Goal: Transaction & Acquisition: Purchase product/service

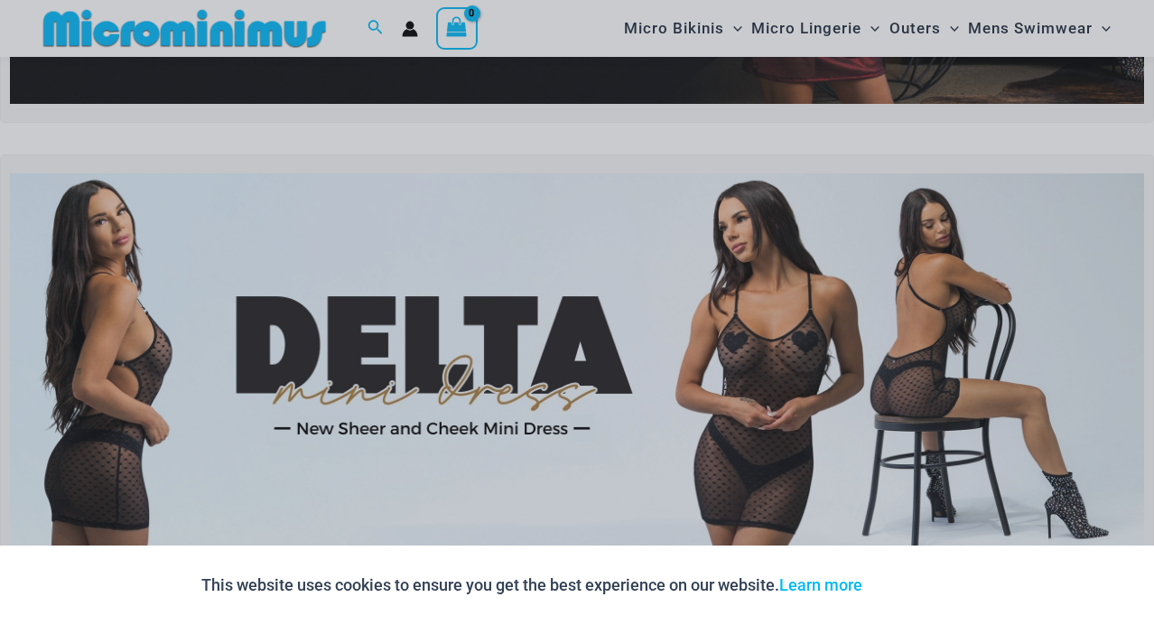
scroll to position [451, 0]
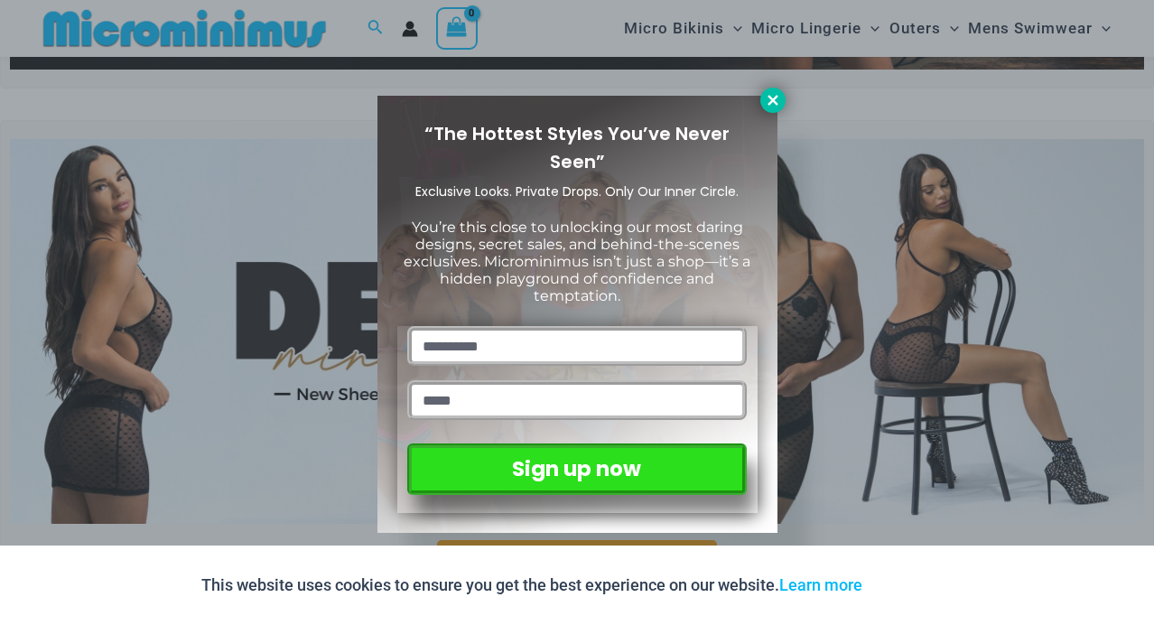
click at [768, 101] on icon at bounding box center [773, 100] width 16 height 16
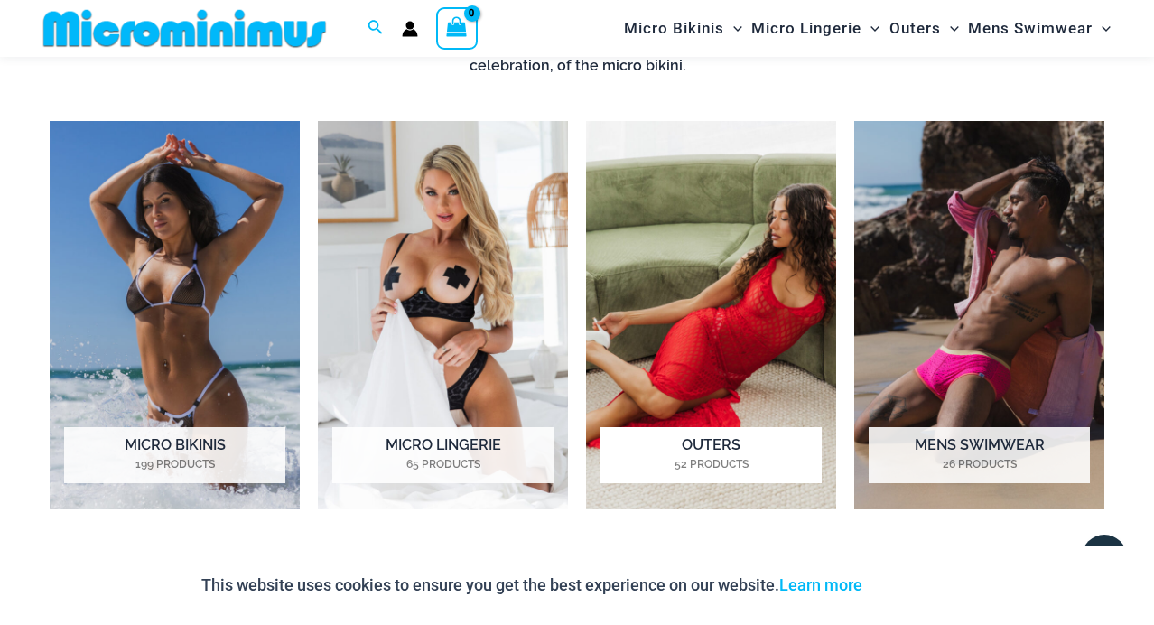
scroll to position [1428, 0]
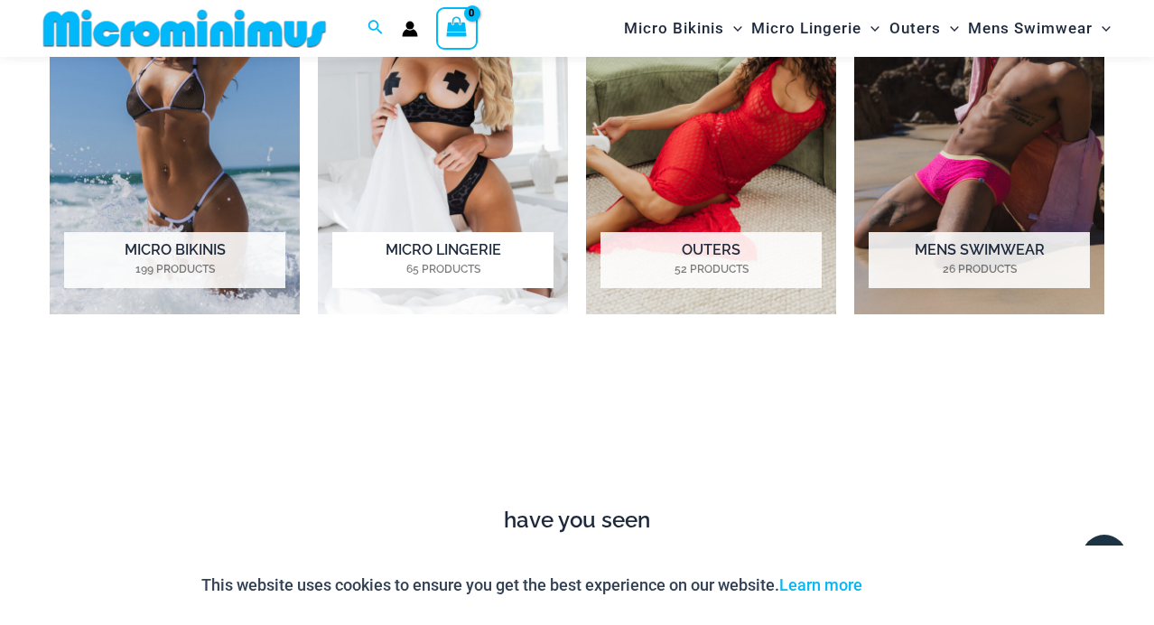
click at [467, 167] on img "Visit product category Micro Lingerie" at bounding box center [443, 120] width 250 height 388
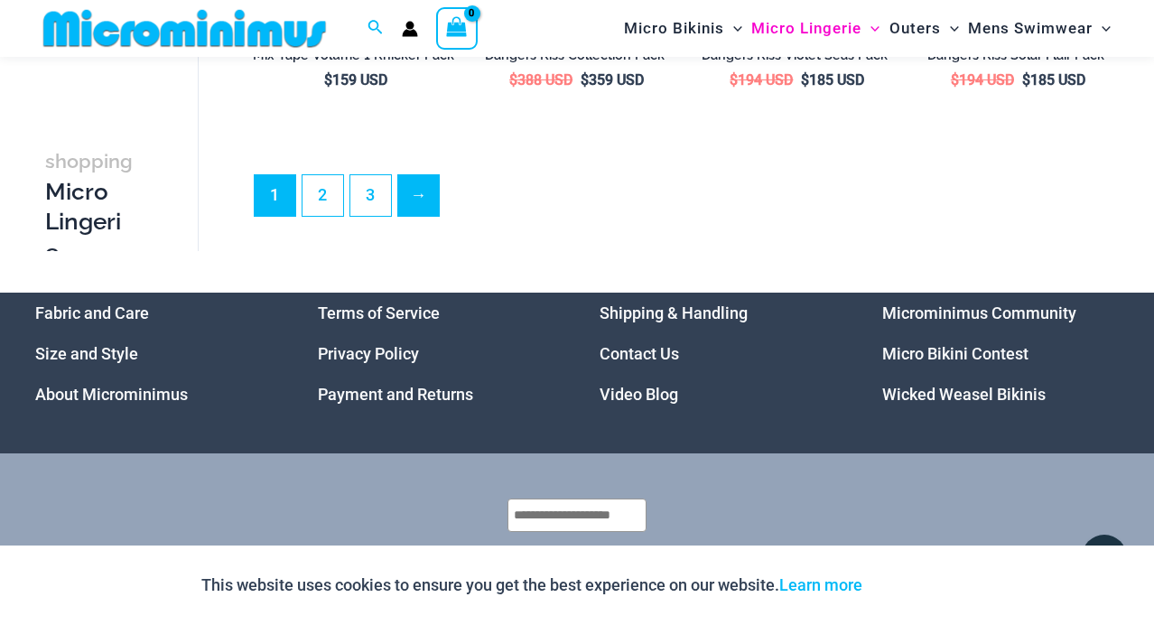
scroll to position [3993, 0]
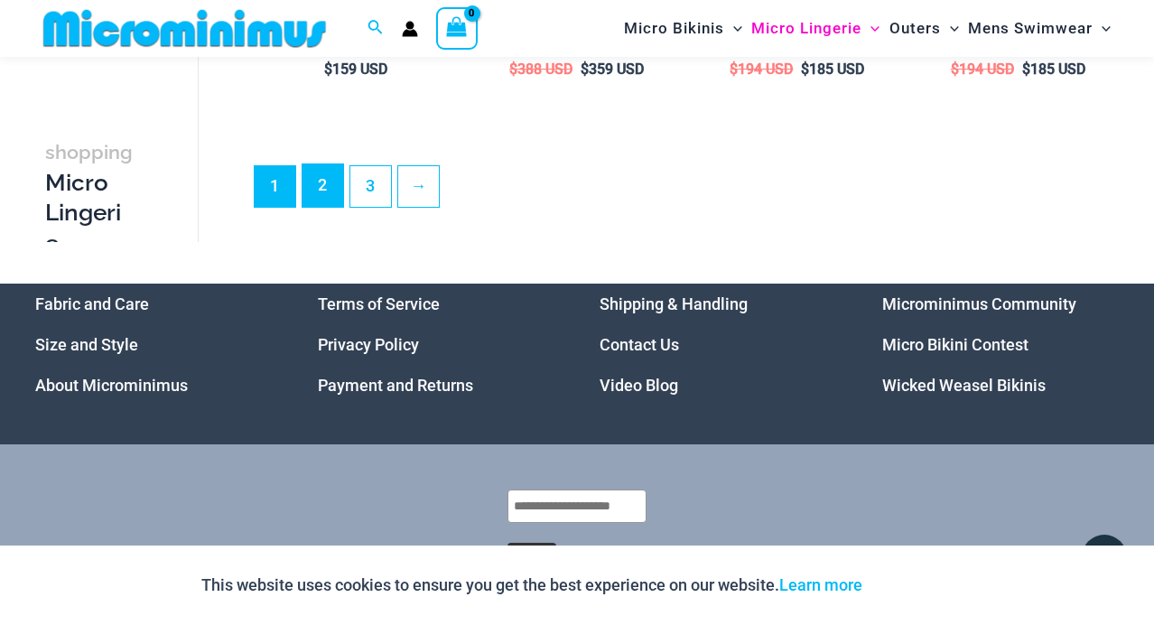
click at [330, 207] on link "2" at bounding box center [323, 185] width 41 height 42
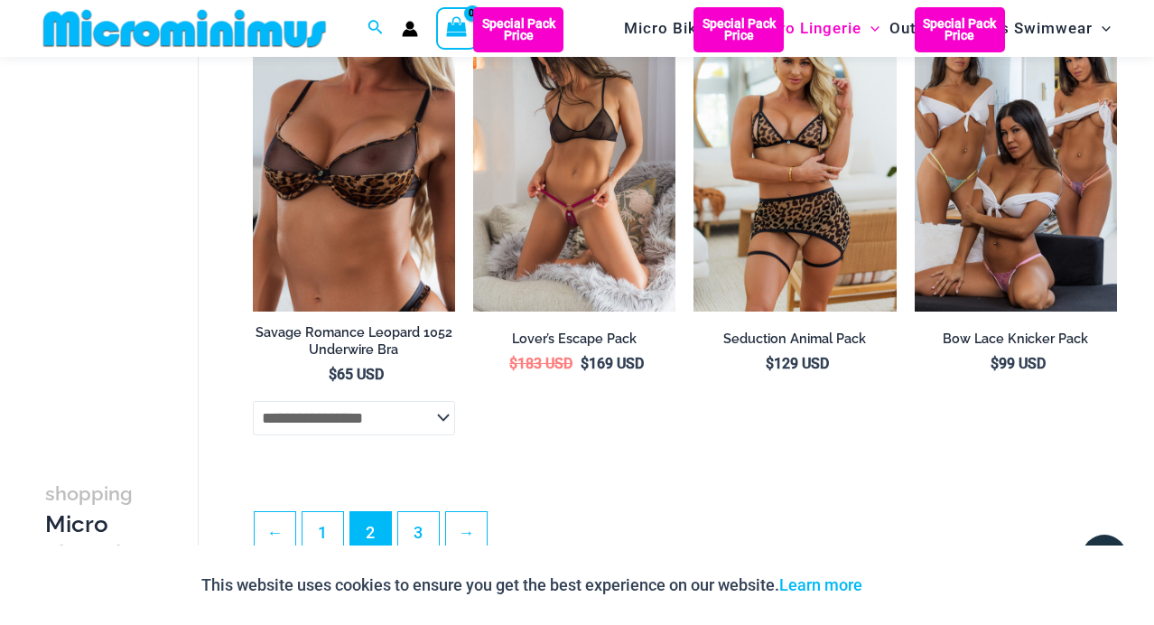
scroll to position [3611, 0]
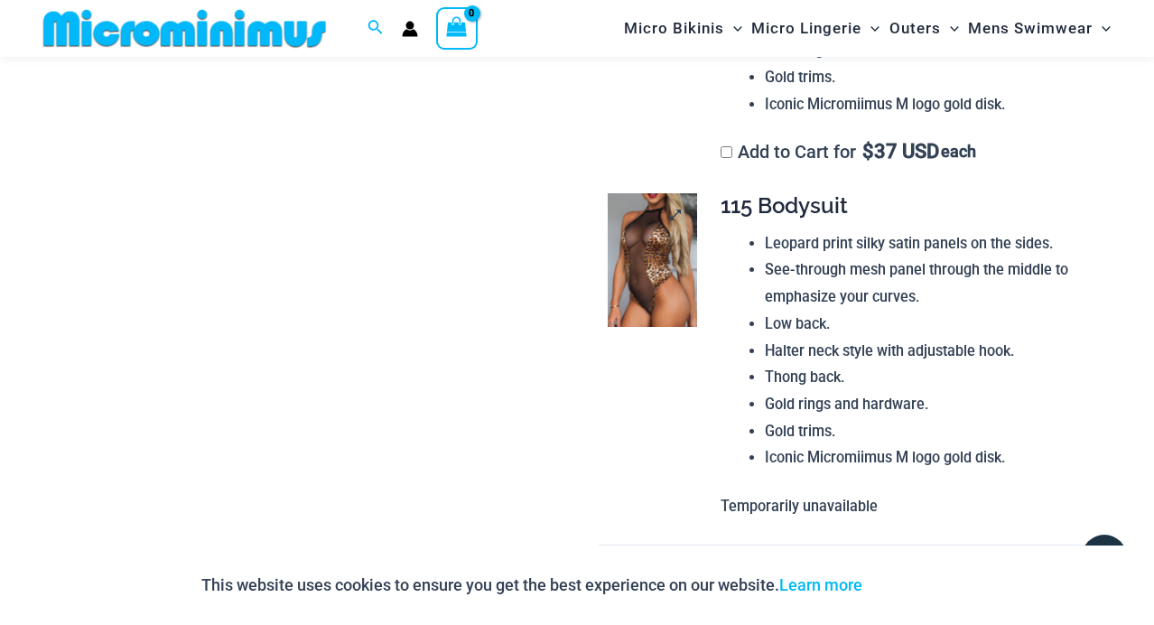
scroll to position [1684, 0]
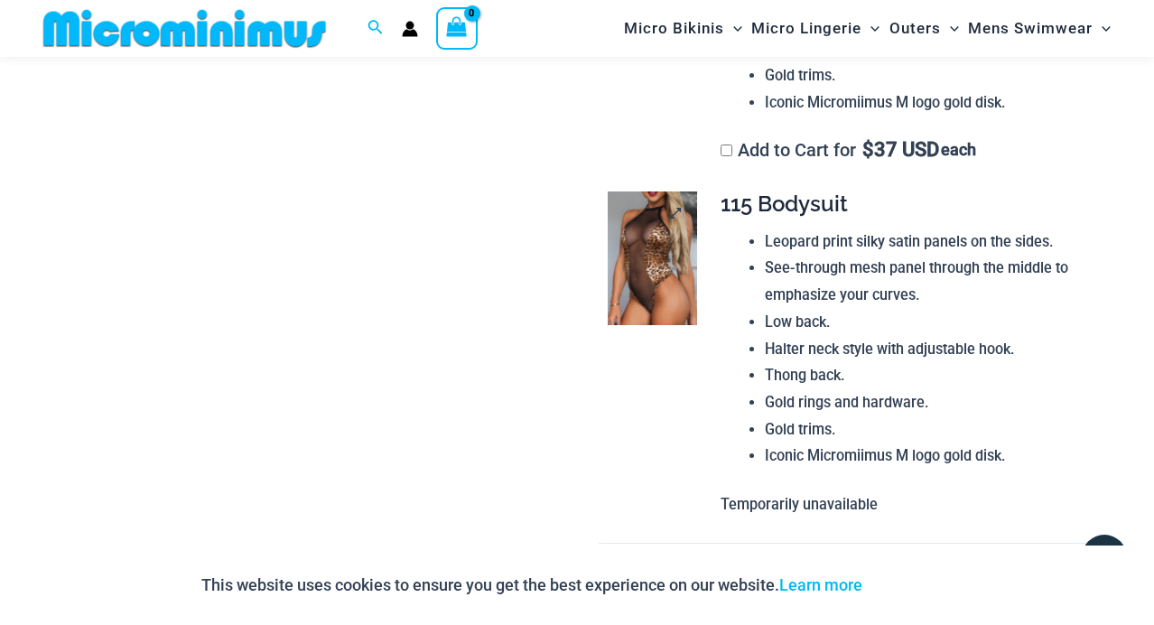
click at [658, 275] on img at bounding box center [652, 258] width 89 height 134
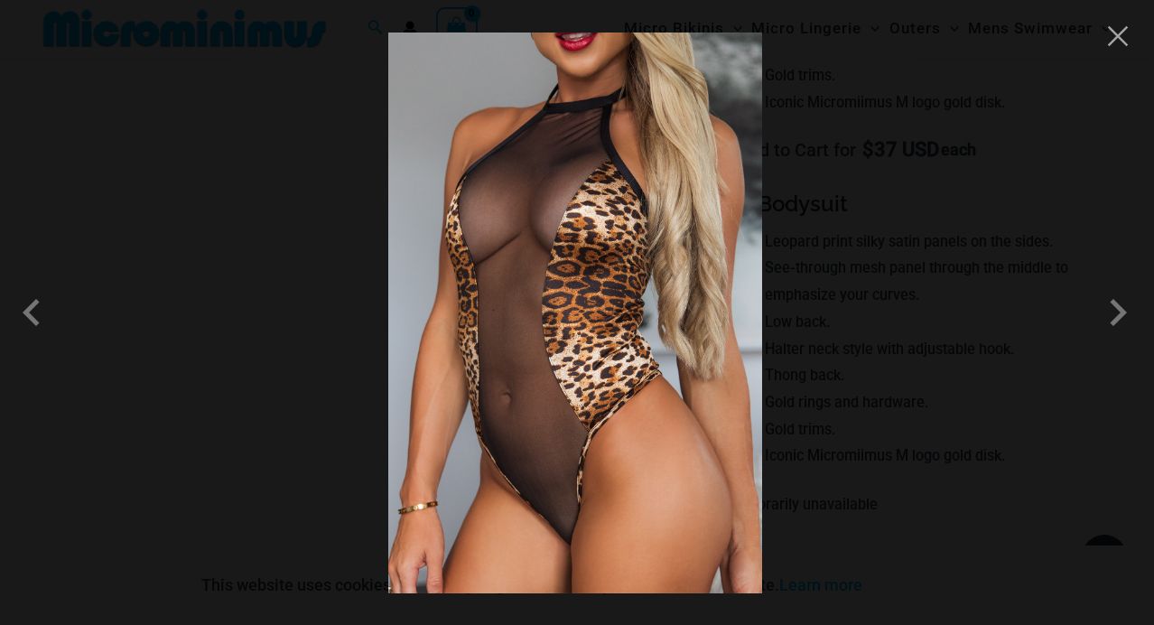
click at [874, 261] on div at bounding box center [577, 312] width 1154 height 625
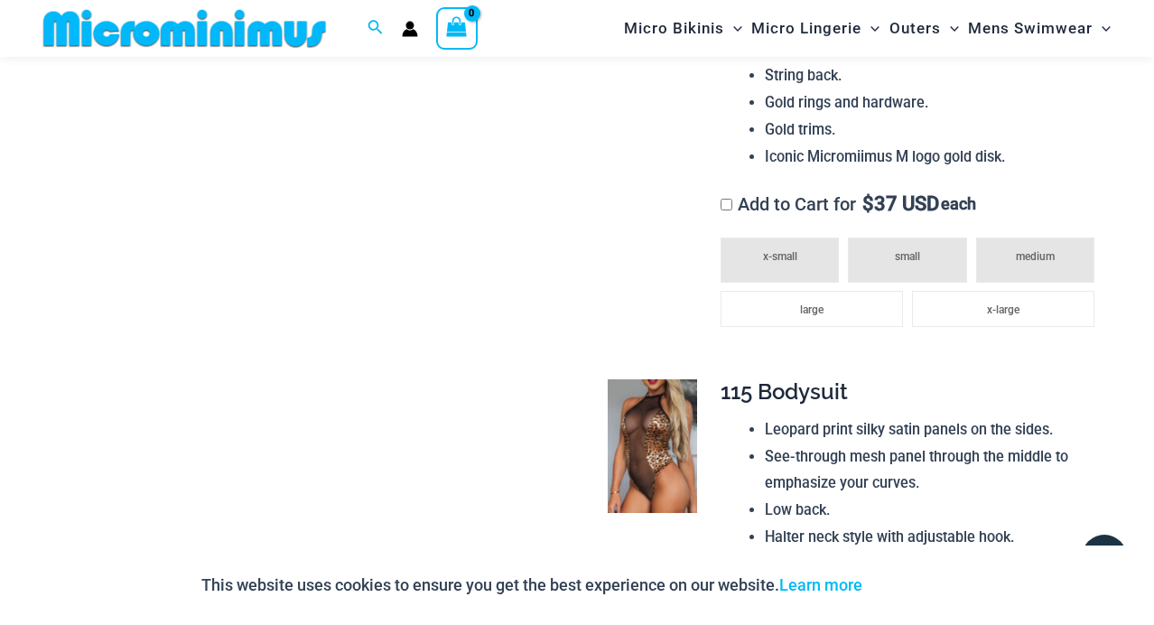
scroll to position [1671, 0]
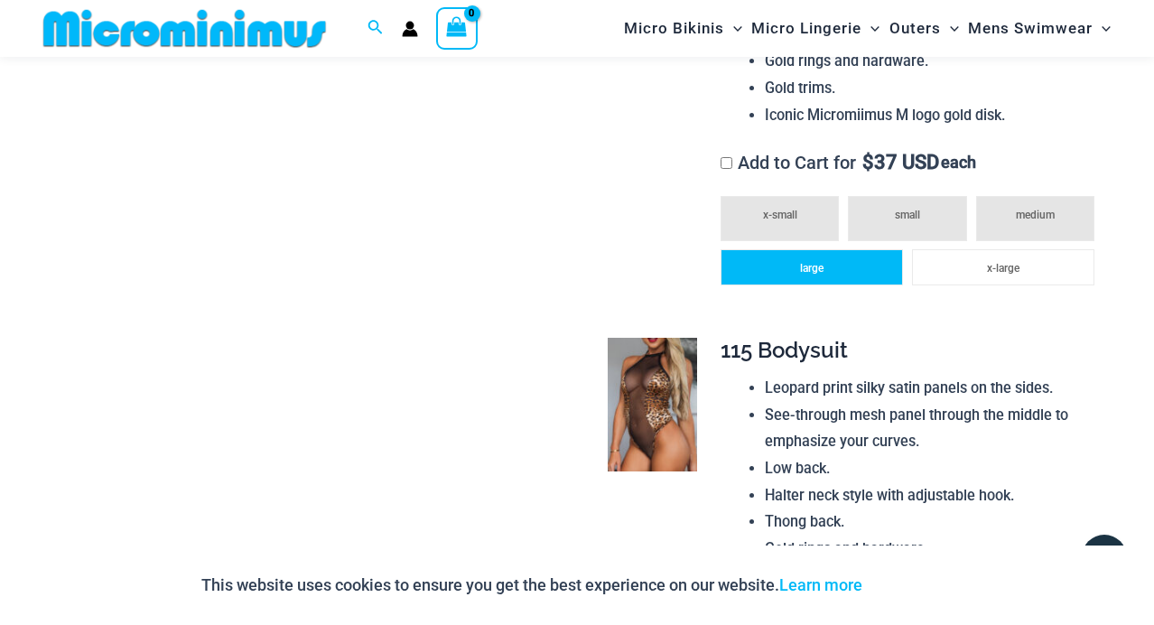
click at [822, 268] on span "large" at bounding box center [811, 268] width 23 height 13
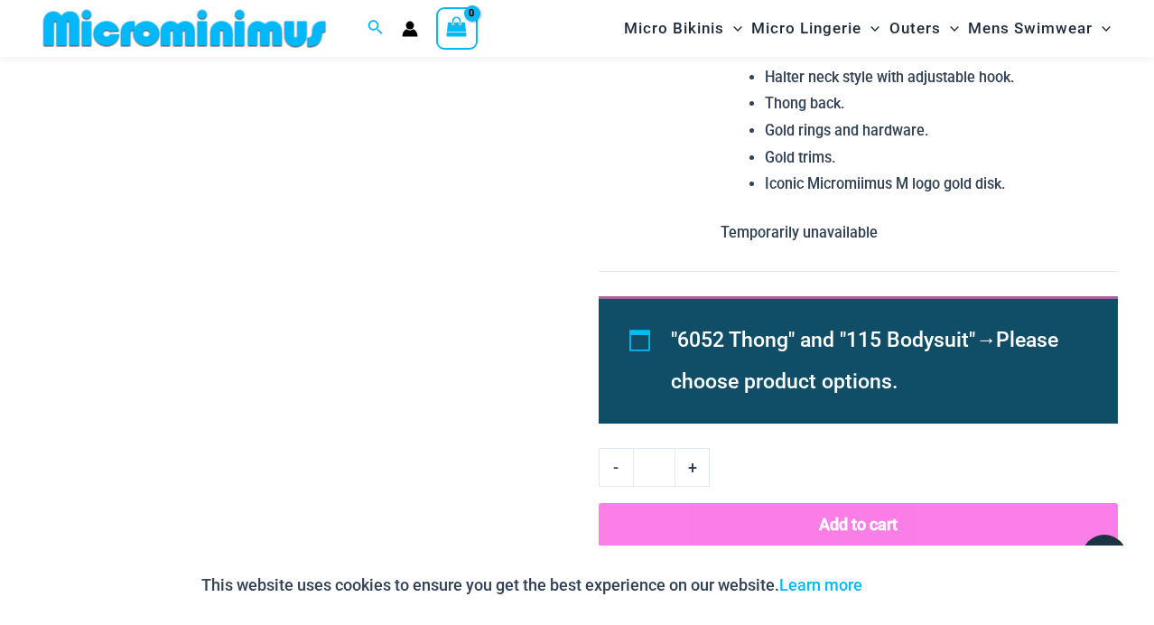
scroll to position [2201, 0]
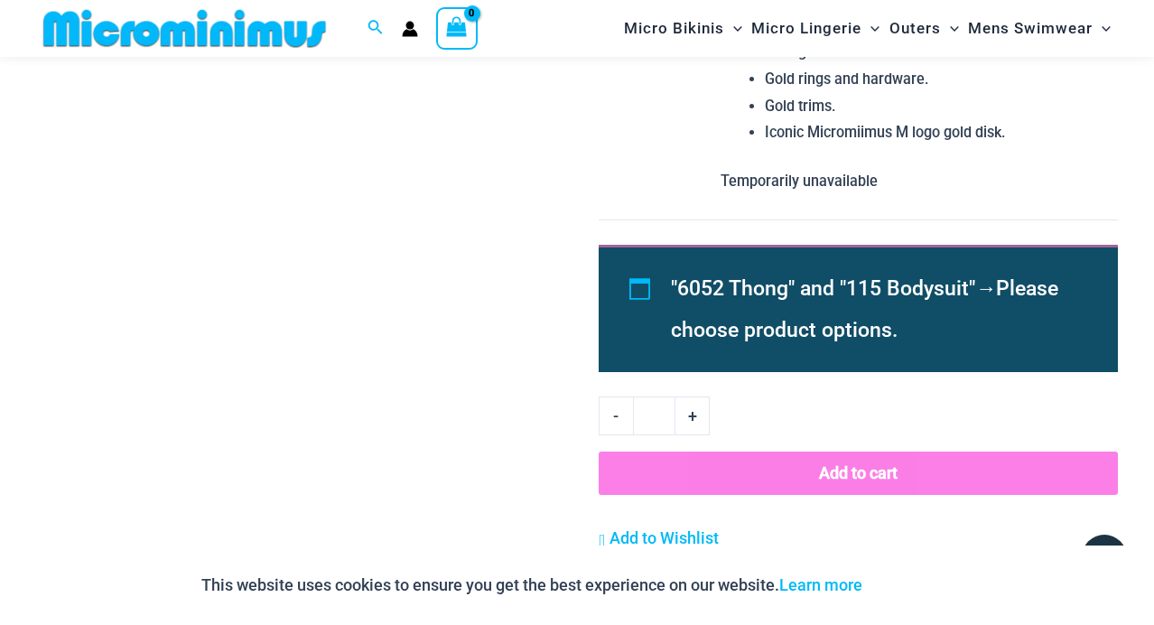
click at [808, 487] on button "Add to cart" at bounding box center [858, 473] width 519 height 43
